Goal: Information Seeking & Learning: Check status

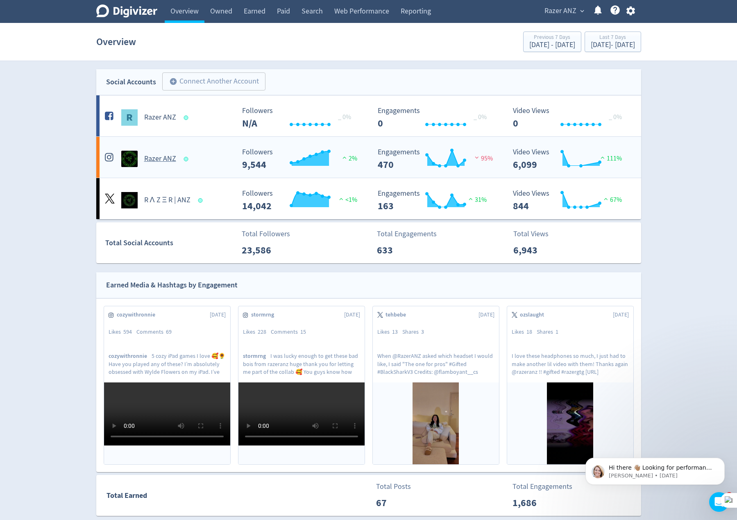
click at [215, 167] on div "Razer ANZ" at bounding box center [169, 159] width 132 height 16
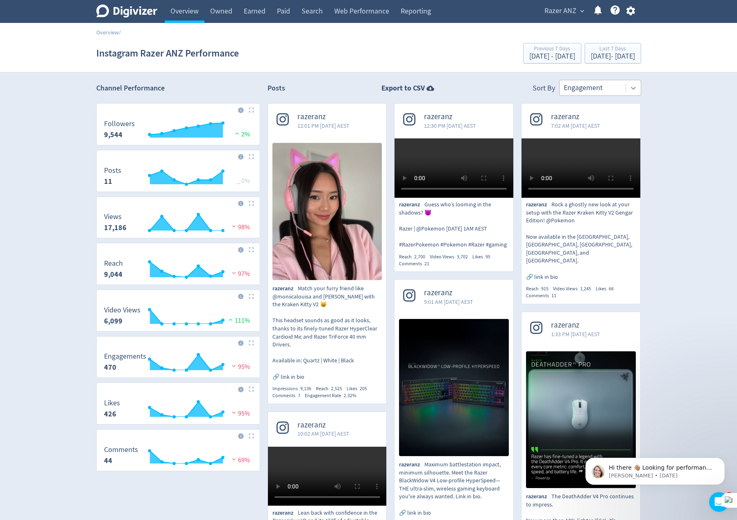
click at [626, 88] on div at bounding box center [633, 88] width 15 height 15
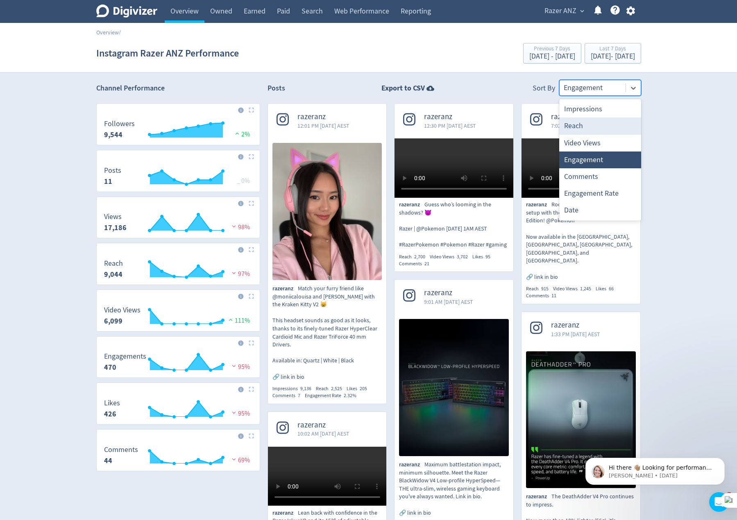
click at [605, 124] on div "Reach" at bounding box center [600, 126] width 82 height 17
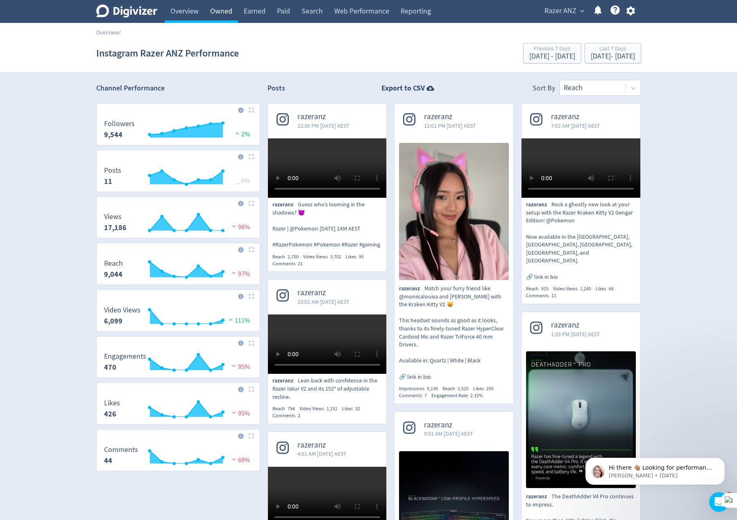
click at [233, 18] on link "Owned" at bounding box center [221, 11] width 34 height 23
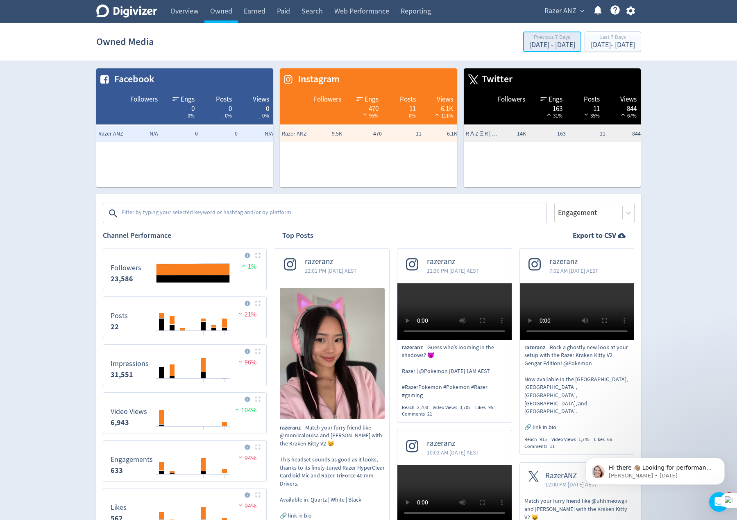
click at [529, 46] on div "[DATE] - [DATE]" at bounding box center [552, 44] width 46 height 7
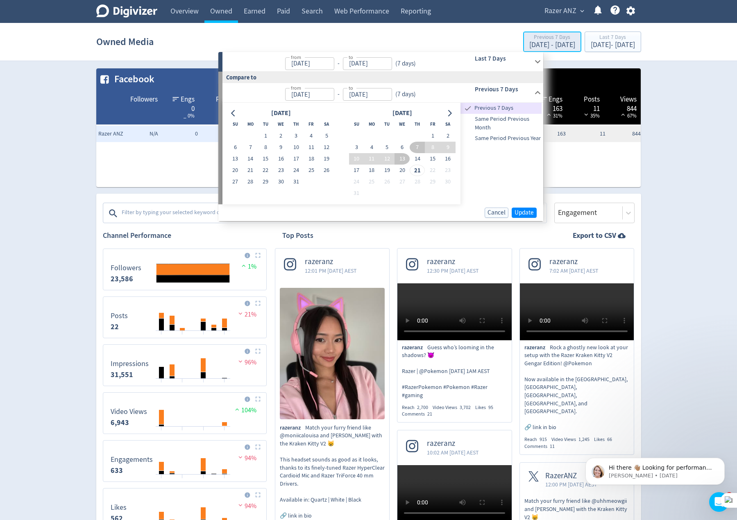
type input "[DATE]"
click at [403, 146] on button "6" at bounding box center [402, 147] width 15 height 11
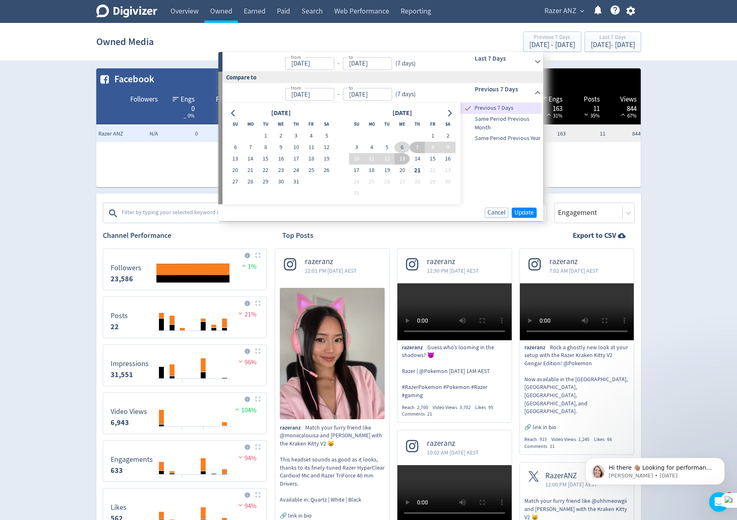
type input "[DATE]"
click at [404, 172] on button "20" at bounding box center [402, 170] width 15 height 11
type input "[DATE]"
click at [529, 211] on span "Update" at bounding box center [524, 213] width 19 height 6
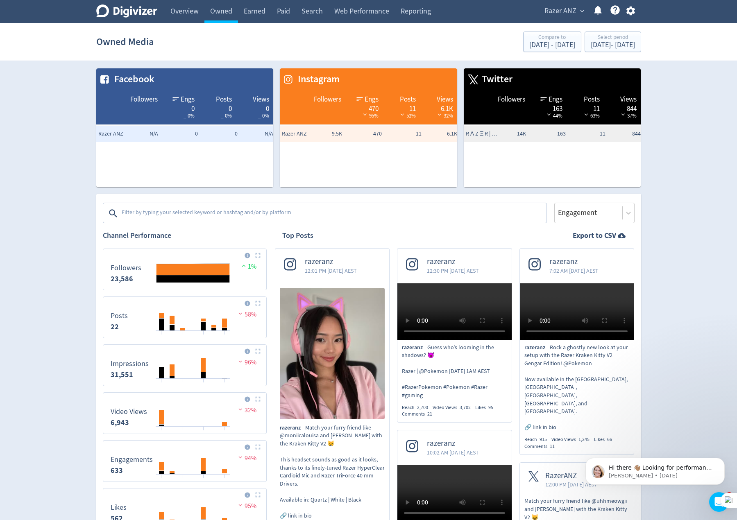
click at [234, 217] on textarea at bounding box center [333, 213] width 425 height 16
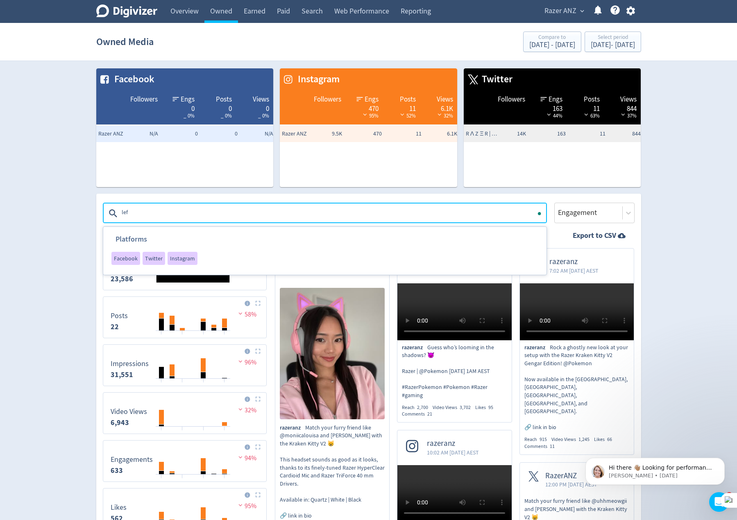
type textarea "left"
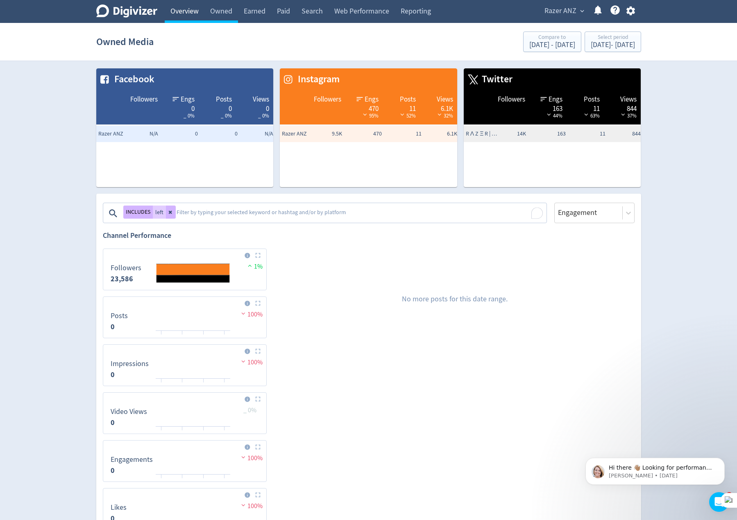
click at [184, 14] on link "Overview" at bounding box center [185, 11] width 40 height 23
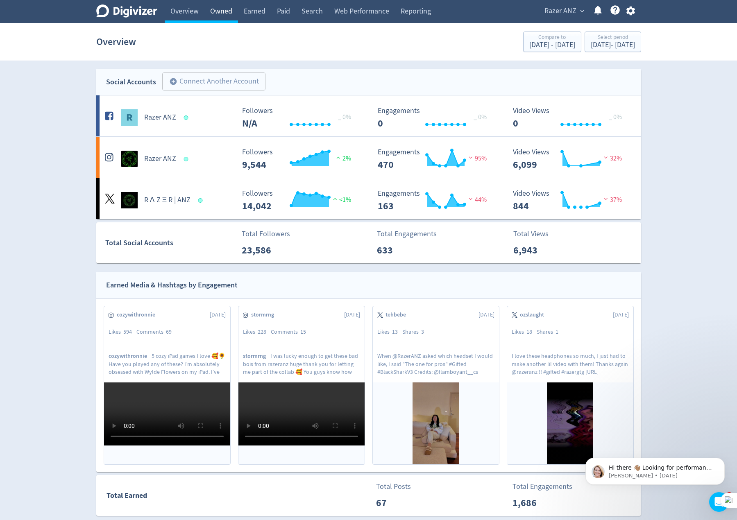
click at [209, 13] on link "Owned" at bounding box center [221, 11] width 34 height 23
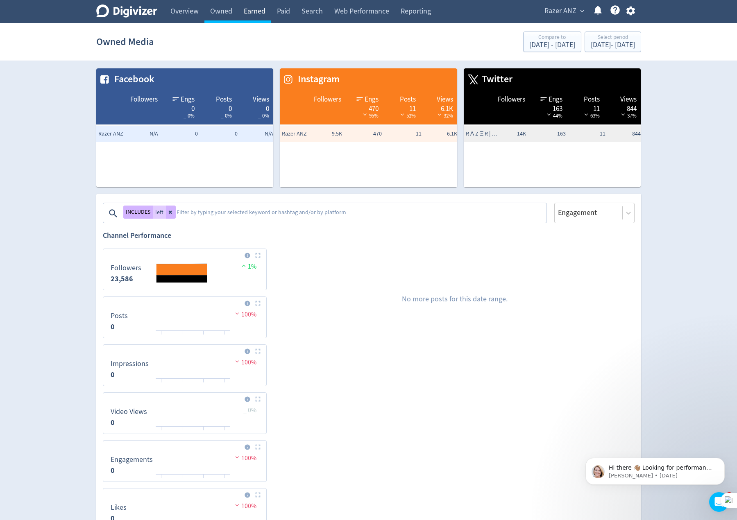
click at [265, 13] on link "Earned" at bounding box center [254, 11] width 33 height 23
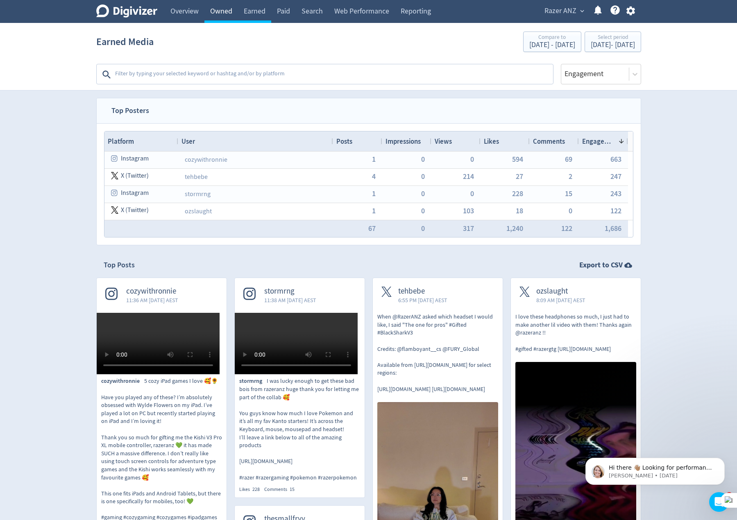
click at [214, 12] on link "Owned" at bounding box center [221, 11] width 34 height 23
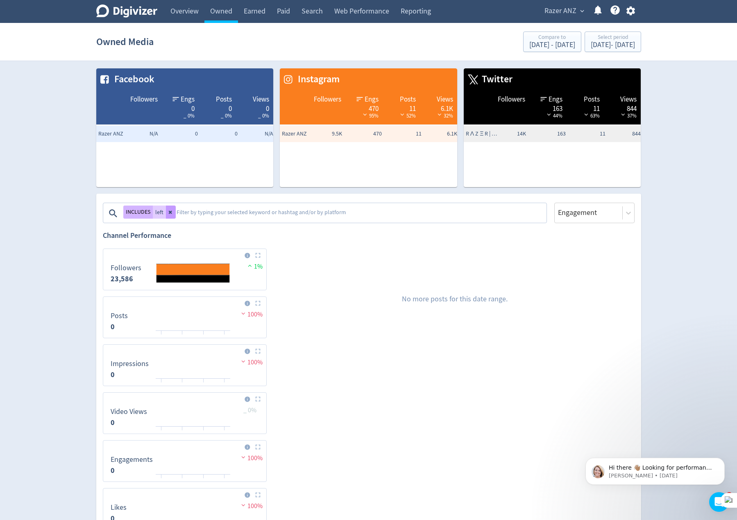
click at [170, 212] on icon at bounding box center [169, 212] width 3 height 3
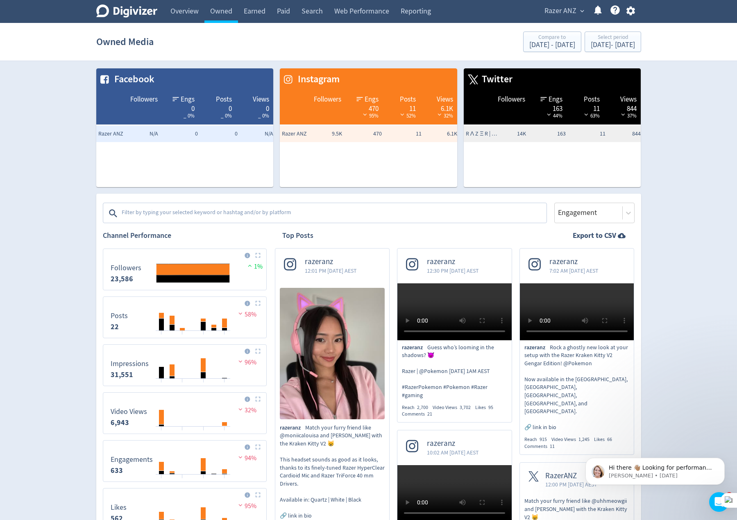
click at [173, 214] on textarea at bounding box center [333, 213] width 425 height 16
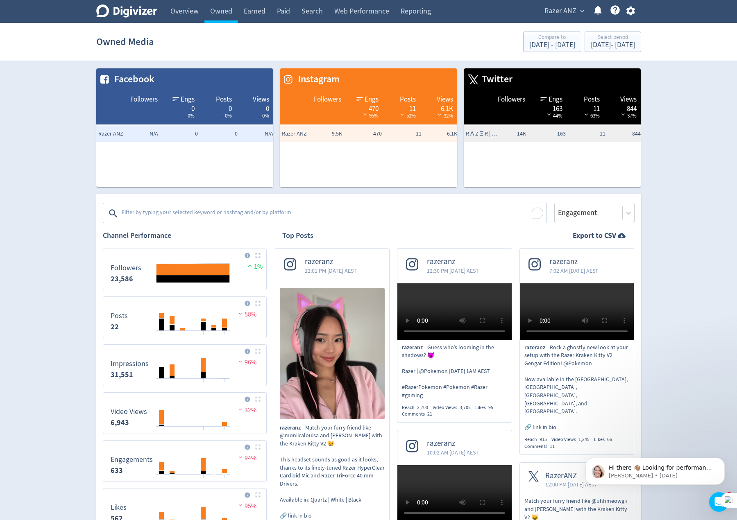
click at [241, 216] on textarea "To enrich screen reader interactions, please activate Accessibility in Grammarl…" at bounding box center [333, 213] width 425 height 16
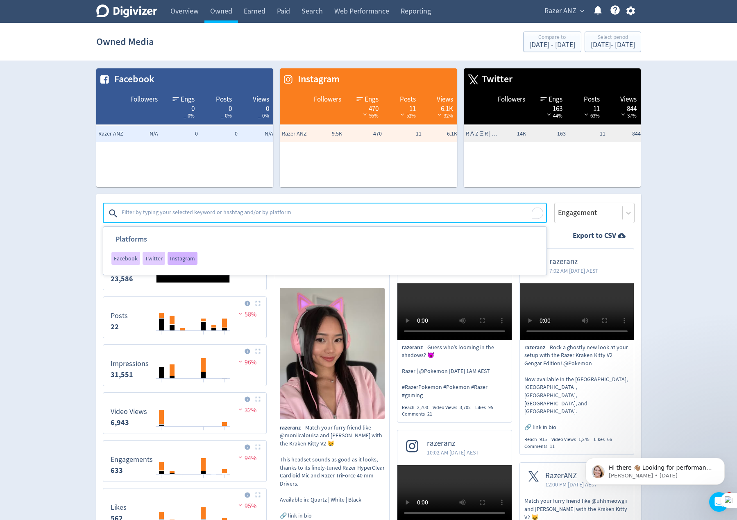
click at [178, 264] on div "Instagram" at bounding box center [183, 258] width 30 height 13
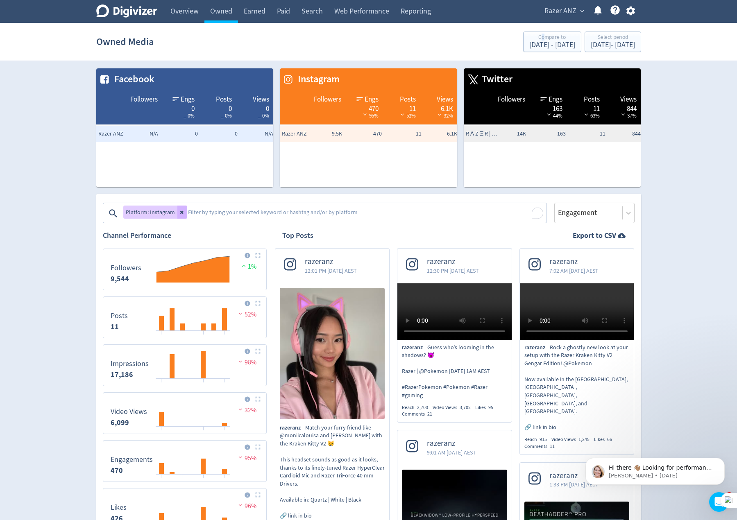
click at [490, 30] on div "Owned Media Compare to [DATE] - [DATE] Select period [DATE] - [DATE]" at bounding box center [368, 42] width 545 height 26
drag, startPoint x: 524, startPoint y: 40, endPoint x: 550, endPoint y: 42, distance: 26.3
click at [529, 41] on div "Compare to" at bounding box center [552, 37] width 46 height 7
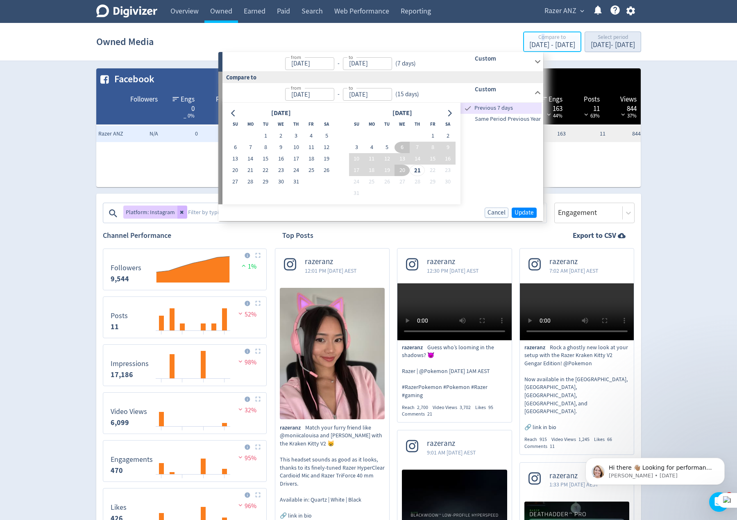
type input "[DATE]"
click at [591, 43] on div "[DATE] - [DATE]" at bounding box center [613, 44] width 44 height 7
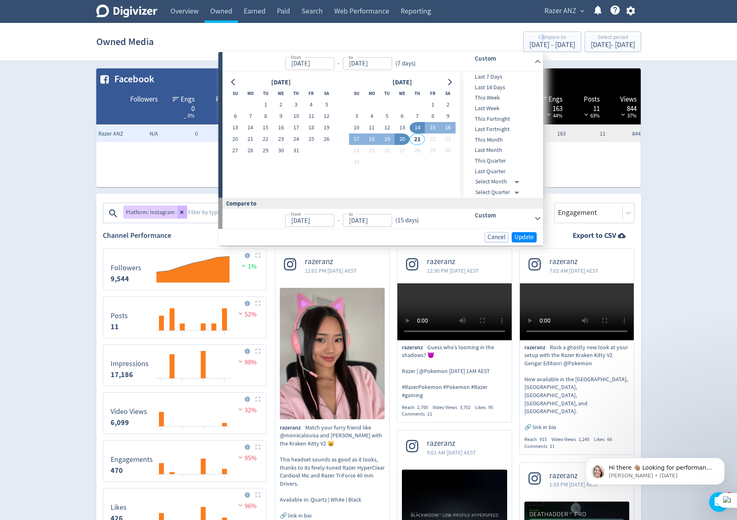
click at [494, 87] on span "Last 14 Days" at bounding box center [501, 87] width 81 height 9
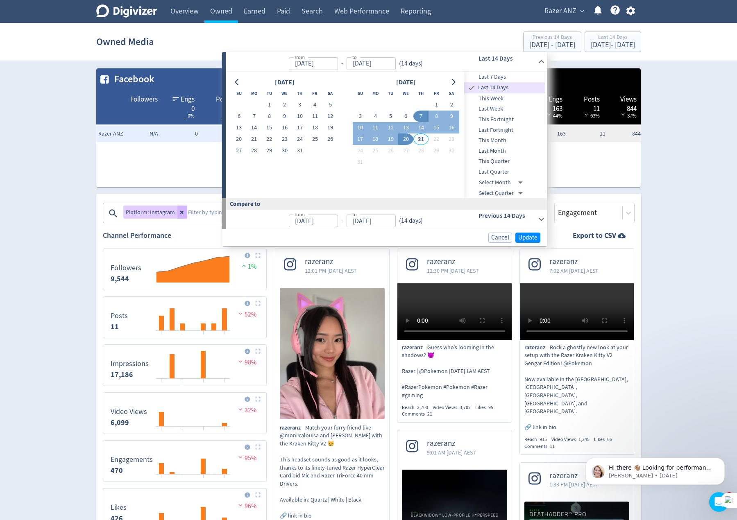
type input "[DATE]"
click at [523, 238] on span "Update" at bounding box center [527, 238] width 19 height 6
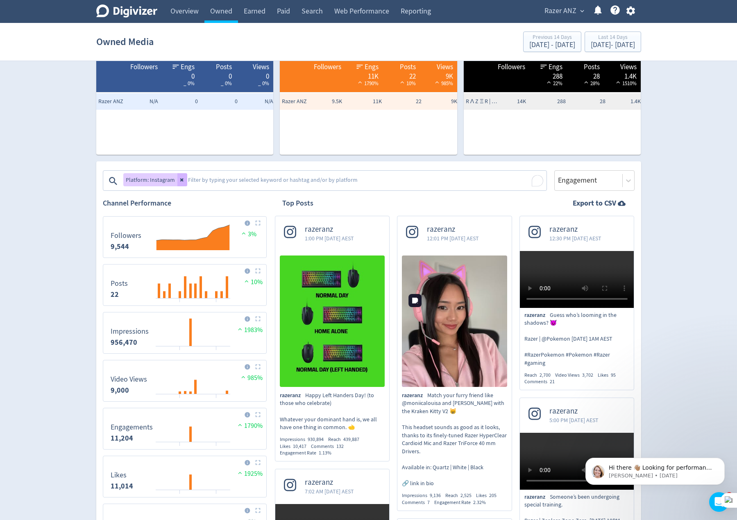
scroll to position [123, 0]
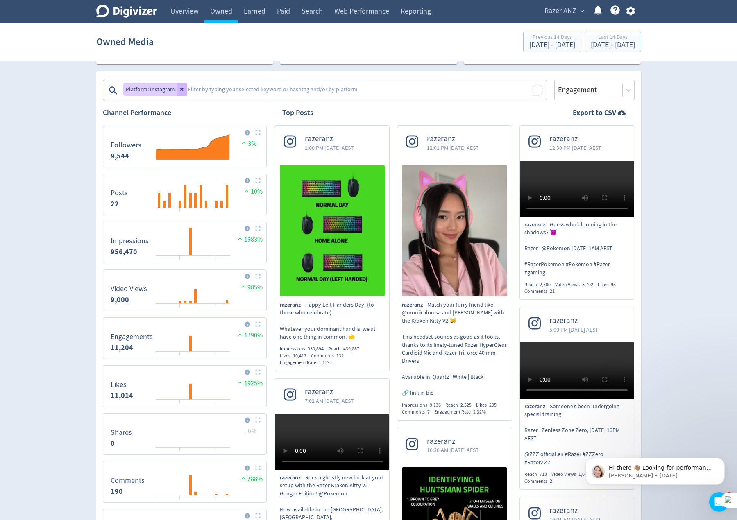
click at [366, 358] on div "Impressions 930,894 Reach 439,887 Likes 10,417 Comments 132 Engagement Rate 1.1…" at bounding box center [332, 356] width 105 height 20
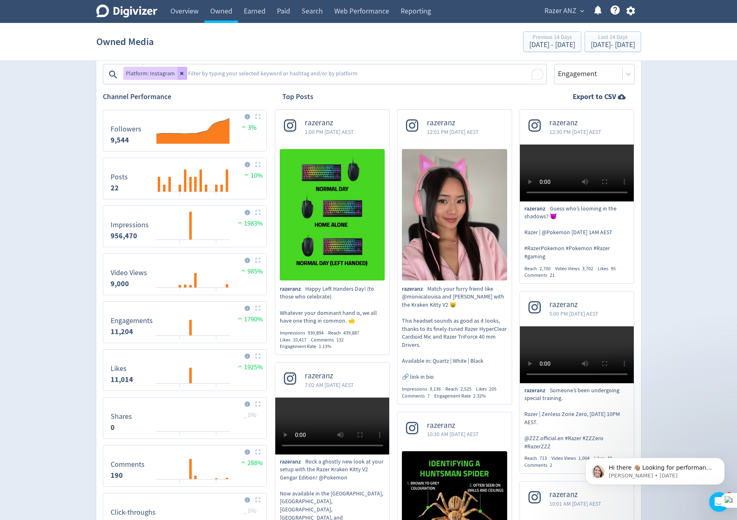
scroll to position [0, 0]
